Goal: Task Accomplishment & Management: Complete application form

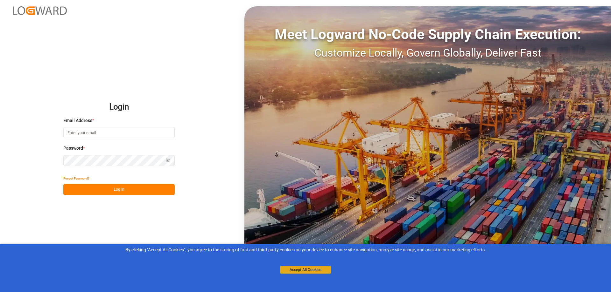
type input "[PERSON_NAME][EMAIL_ADDRESS][PERSON_NAME][DOMAIN_NAME]"
click at [312, 272] on button "Accept All Cookies" at bounding box center [305, 270] width 51 height 8
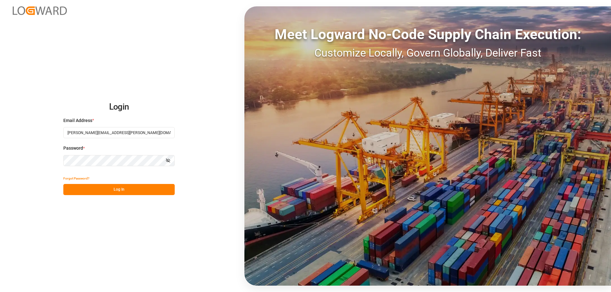
click at [132, 192] on button "Log In" at bounding box center [118, 189] width 111 height 11
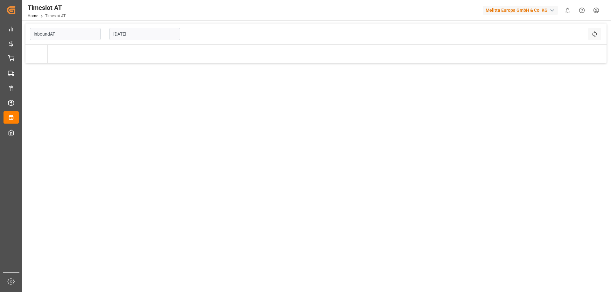
type input "Inbound AT"
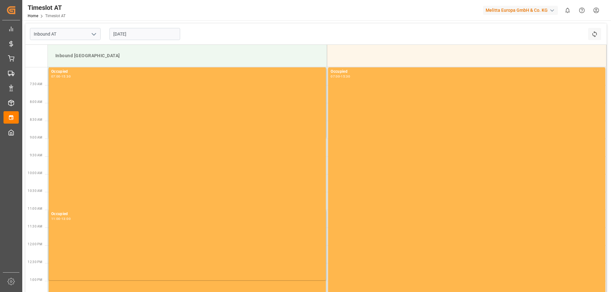
click at [126, 33] on input "[DATE]" at bounding box center [144, 34] width 71 height 12
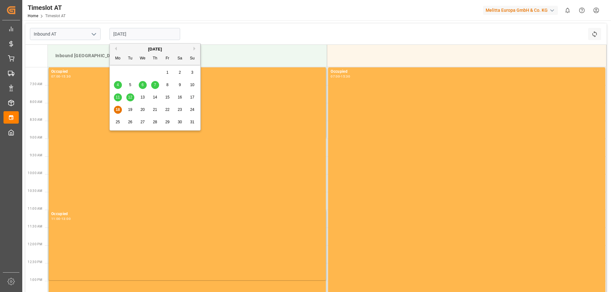
click at [146, 110] on div "20" at bounding box center [143, 110] width 8 height 8
type input "[DATE]"
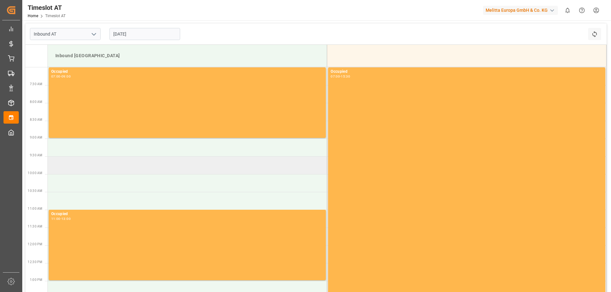
scroll to position [64, 0]
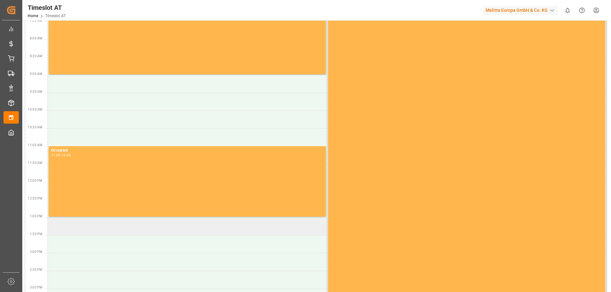
click at [147, 227] on td at bounding box center [187, 227] width 279 height 18
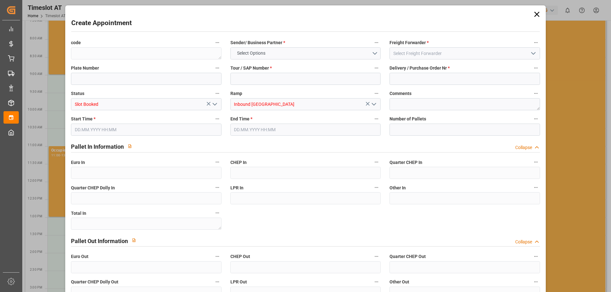
type input "0"
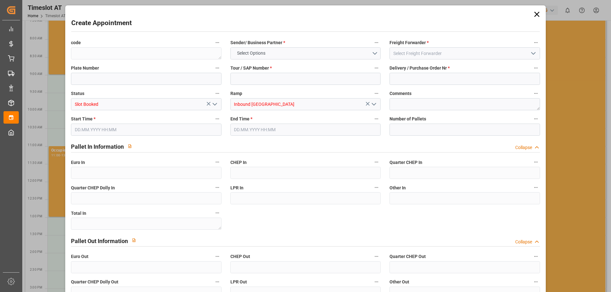
type input "0"
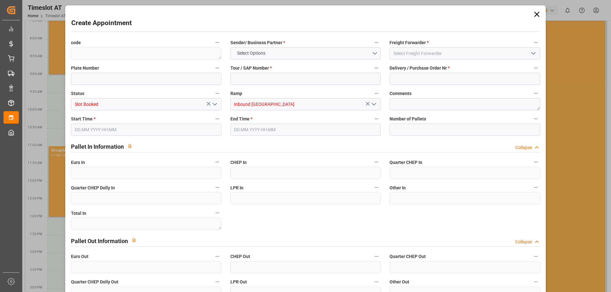
type input "0"
type input "[DATE] 13:00"
type input "[DATE] 15:00"
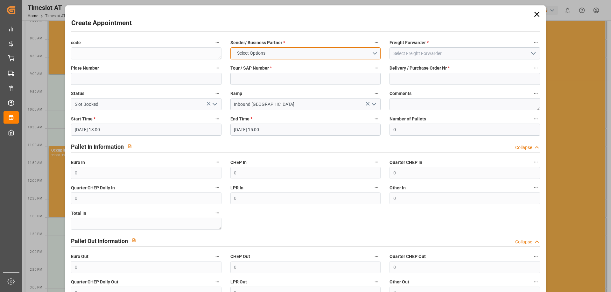
click at [343, 52] on button "Select Options" at bounding box center [305, 53] width 150 height 12
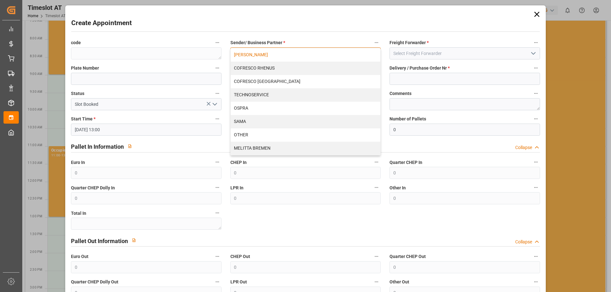
click at [289, 57] on div "[PERSON_NAME]" at bounding box center [305, 54] width 149 height 13
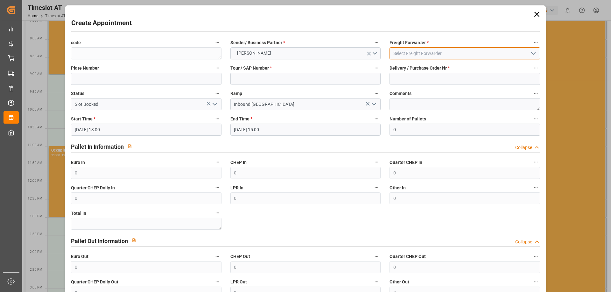
click at [419, 53] on input at bounding box center [464, 53] width 150 height 12
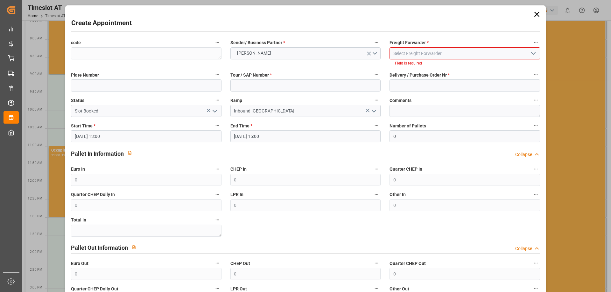
click at [529, 55] on icon "open menu" at bounding box center [533, 54] width 8 height 8
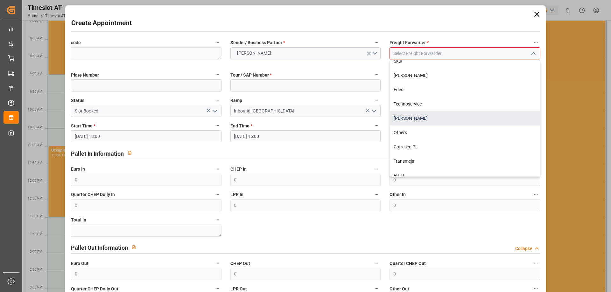
click at [453, 120] on div "[PERSON_NAME]" at bounding box center [464, 118] width 149 height 14
type input "[PERSON_NAME]"
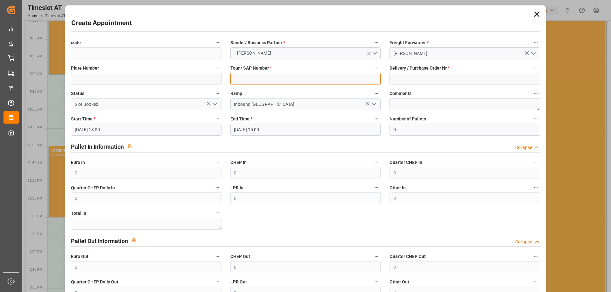
click at [344, 81] on input at bounding box center [305, 79] width 150 height 12
type input "400052087"
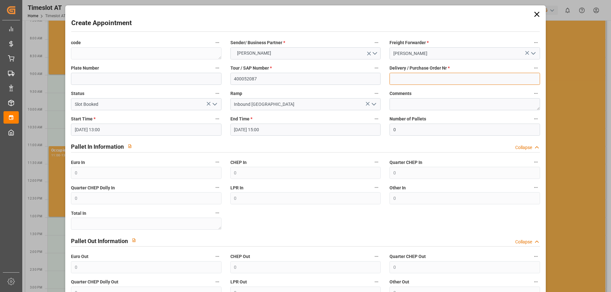
click at [424, 76] on input at bounding box center [464, 79] width 150 height 12
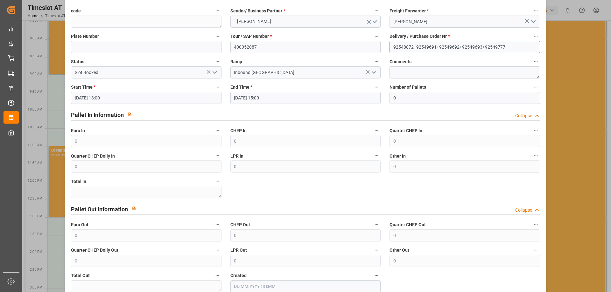
type input "92548872+92549691+92549692+92549693+92549777"
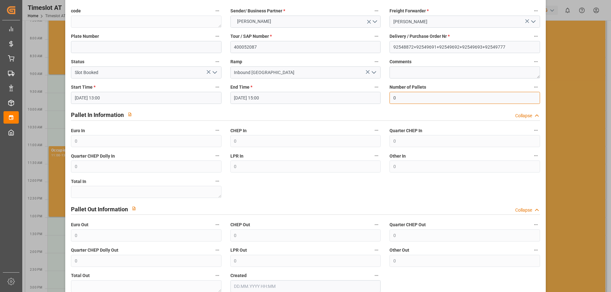
drag, startPoint x: 399, startPoint y: 97, endPoint x: 359, endPoint y: 93, distance: 39.6
click at [358, 96] on div "code Sender/ Business Partner * [PERSON_NAME] Freight Forwarder * Gebr [PERSON_…" at bounding box center [304, 149] width 477 height 290
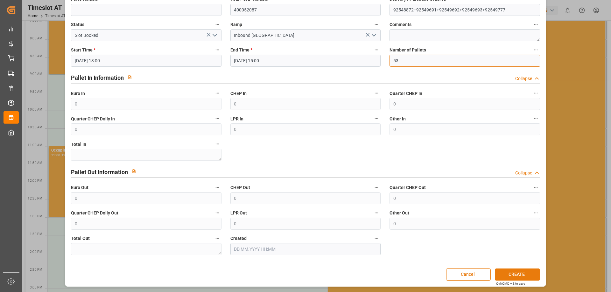
type input "53"
click at [511, 270] on button "CREATE" at bounding box center [517, 275] width 45 height 12
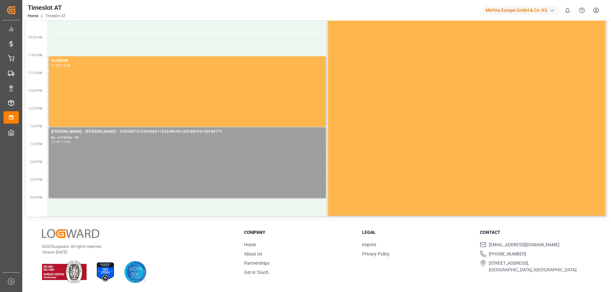
scroll to position [0, 0]
